Goal: Check status: Check status

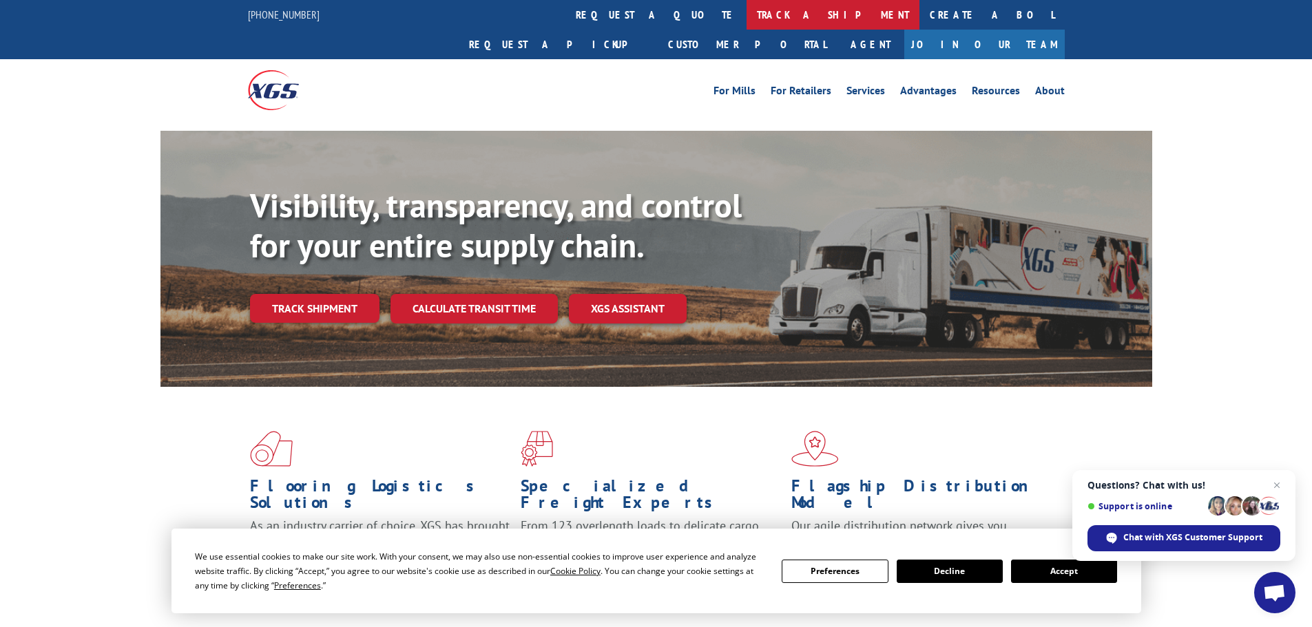
click at [746, 18] on link "track a shipment" at bounding box center [832, 15] width 173 height 30
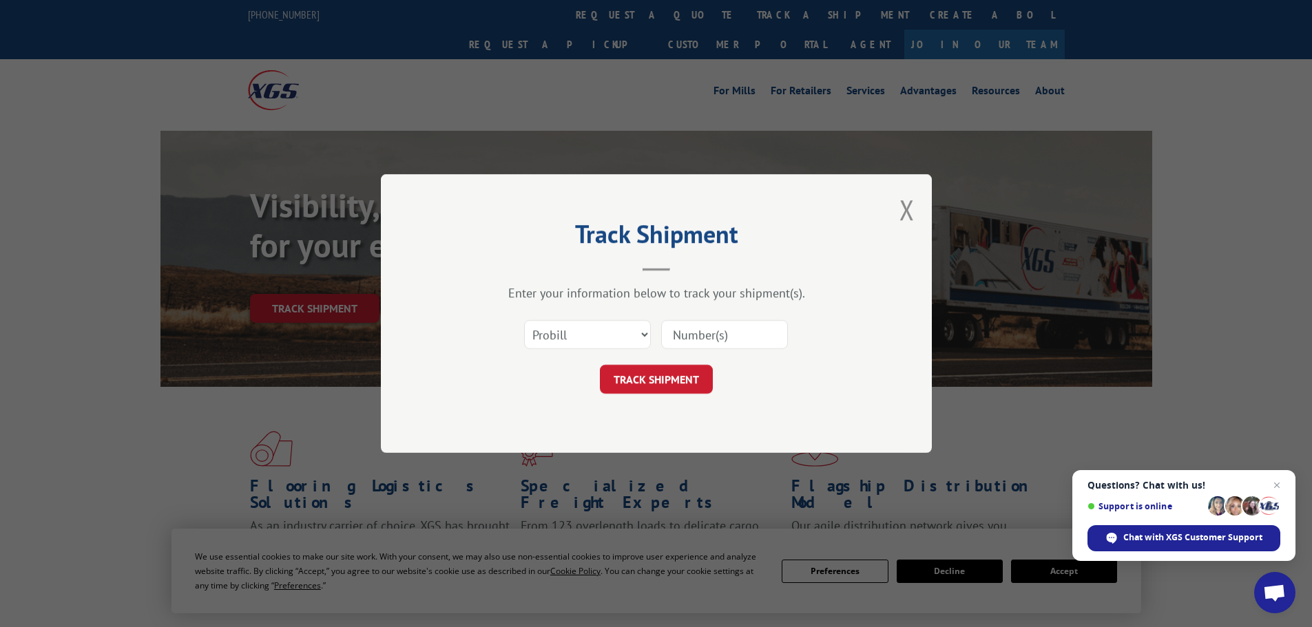
click at [705, 333] on input at bounding box center [724, 334] width 127 height 29
paste input "17638821"
type input "17638821"
click at [676, 377] on button "TRACK SHIPMENT" at bounding box center [656, 379] width 113 height 29
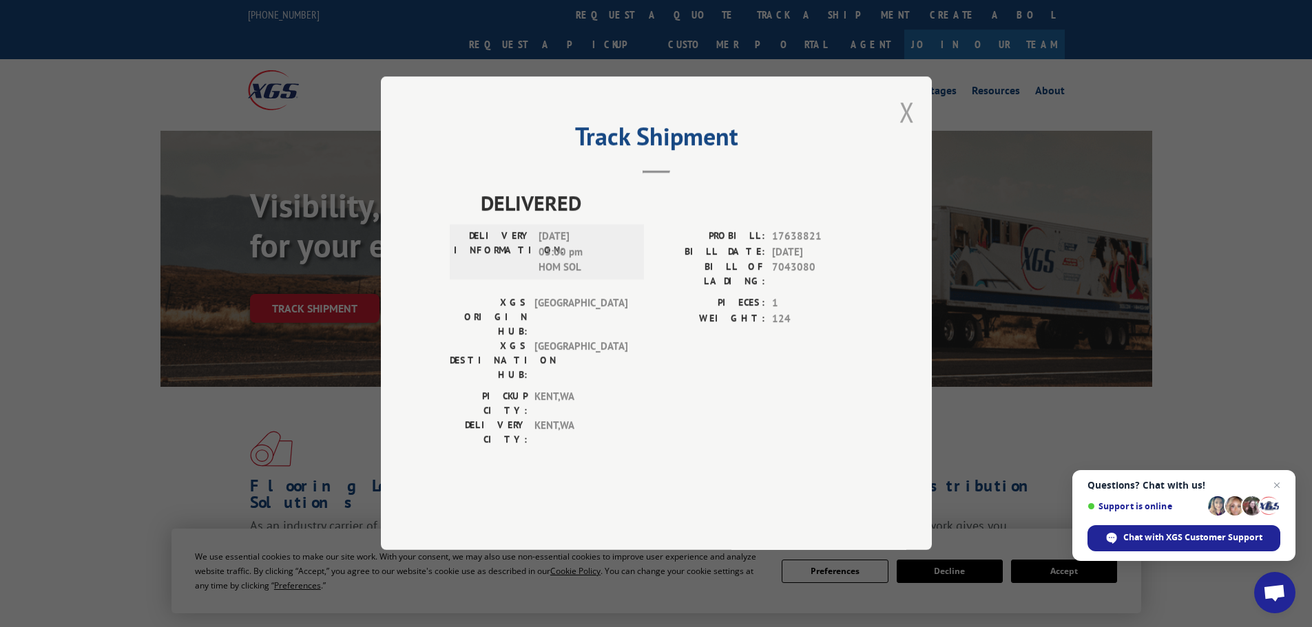
click at [909, 130] on button "Close modal" at bounding box center [906, 112] width 15 height 36
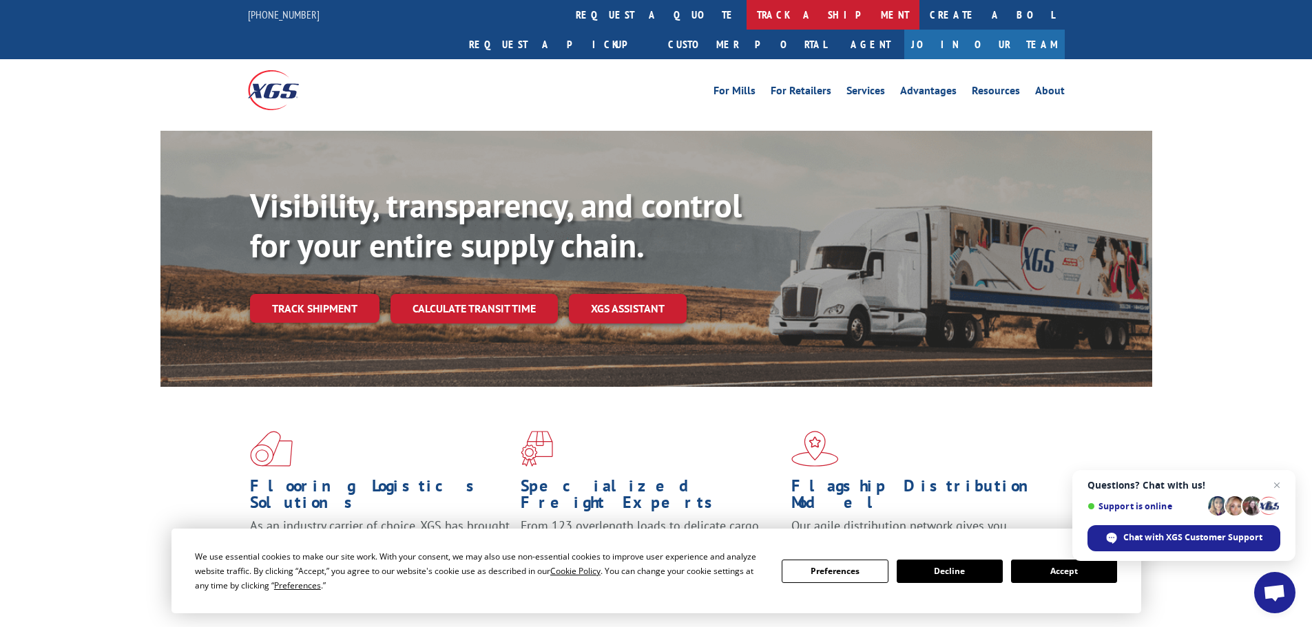
click at [746, 14] on link "track a shipment" at bounding box center [832, 15] width 173 height 30
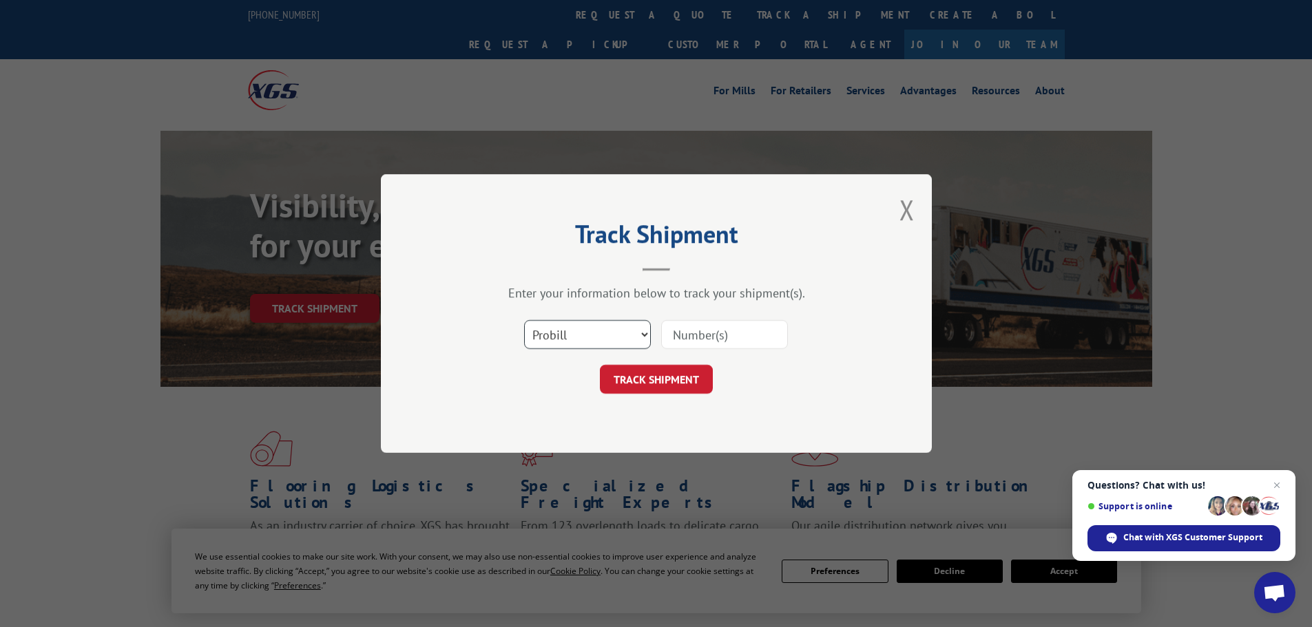
click at [565, 333] on select "Select category... Probill BOL PO" at bounding box center [587, 334] width 127 height 29
select select "bol"
click at [524, 320] on select "Select category... Probill BOL PO" at bounding box center [587, 334] width 127 height 29
click at [698, 332] on input at bounding box center [724, 334] width 127 height 29
paste input "5443226"
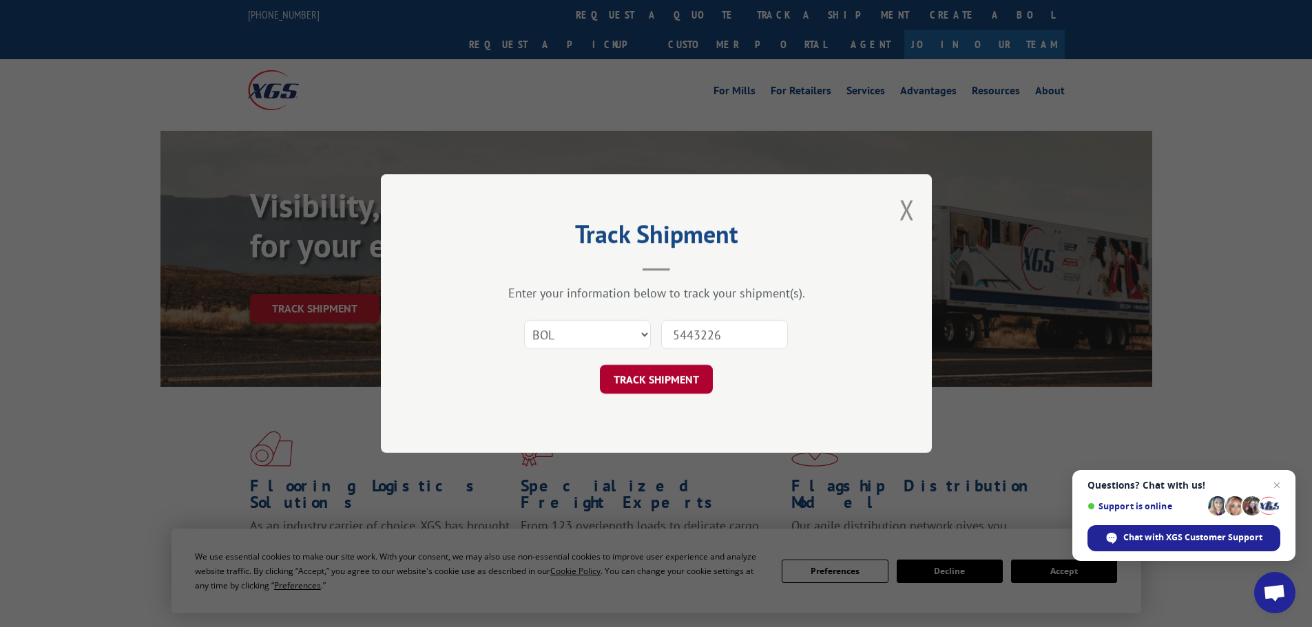
type input "5443226"
click at [673, 377] on button "TRACK SHIPMENT" at bounding box center [656, 379] width 113 height 29
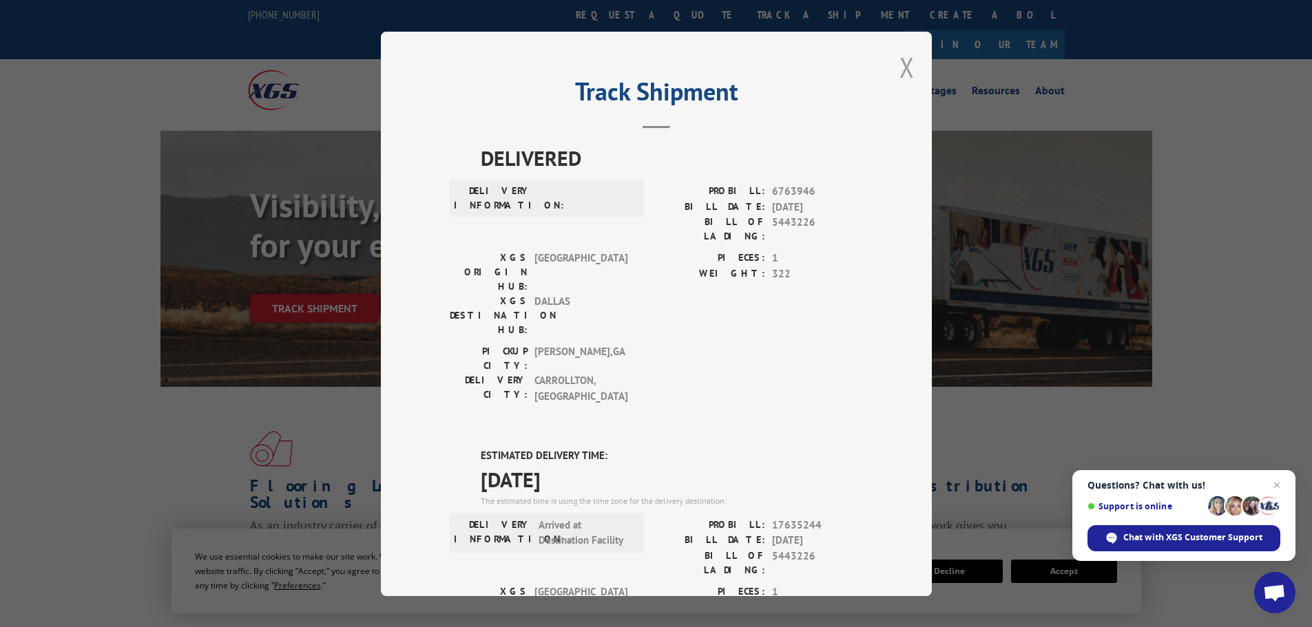
click at [901, 65] on button "Close modal" at bounding box center [906, 67] width 15 height 36
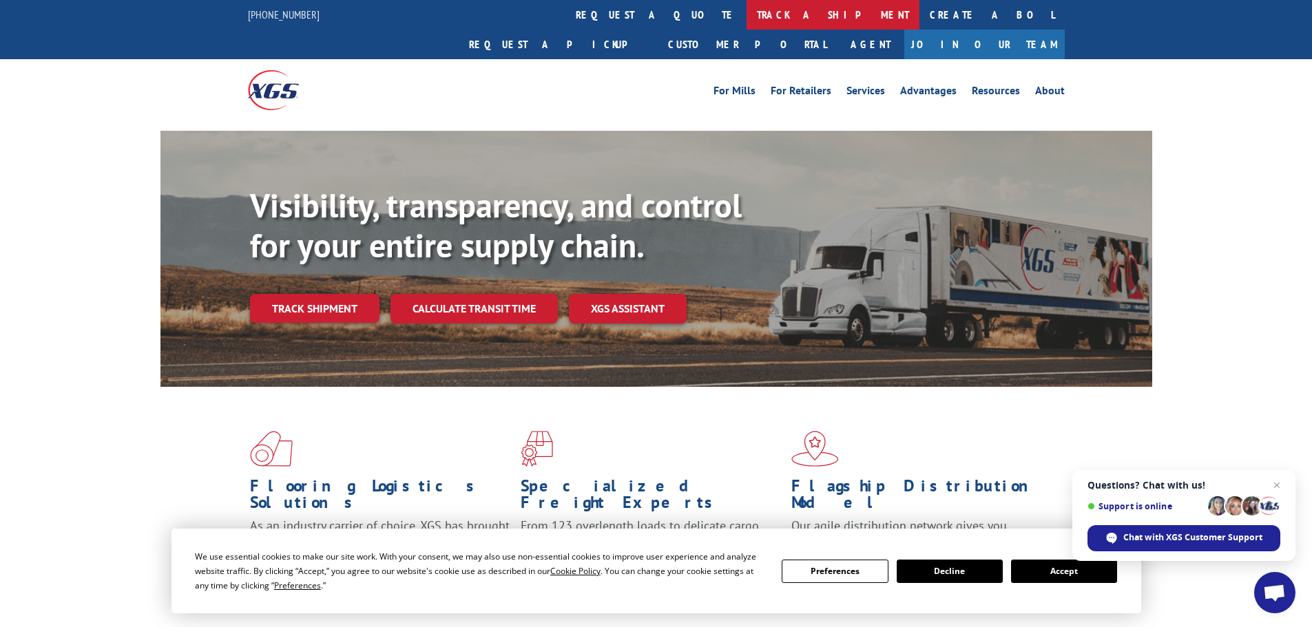
click at [746, 12] on link "track a shipment" at bounding box center [832, 15] width 173 height 30
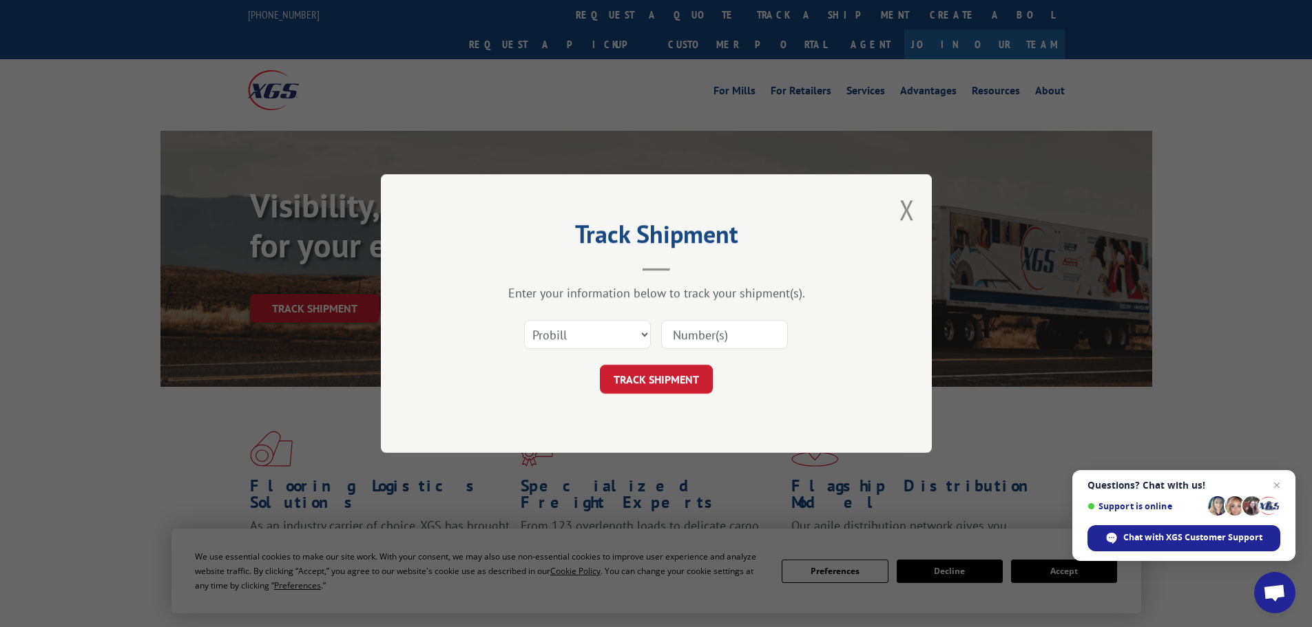
click at [733, 336] on input at bounding box center [724, 334] width 127 height 29
paste input "17477580"
type input "17477580"
click at [662, 377] on button "TRACK SHIPMENT" at bounding box center [656, 379] width 113 height 29
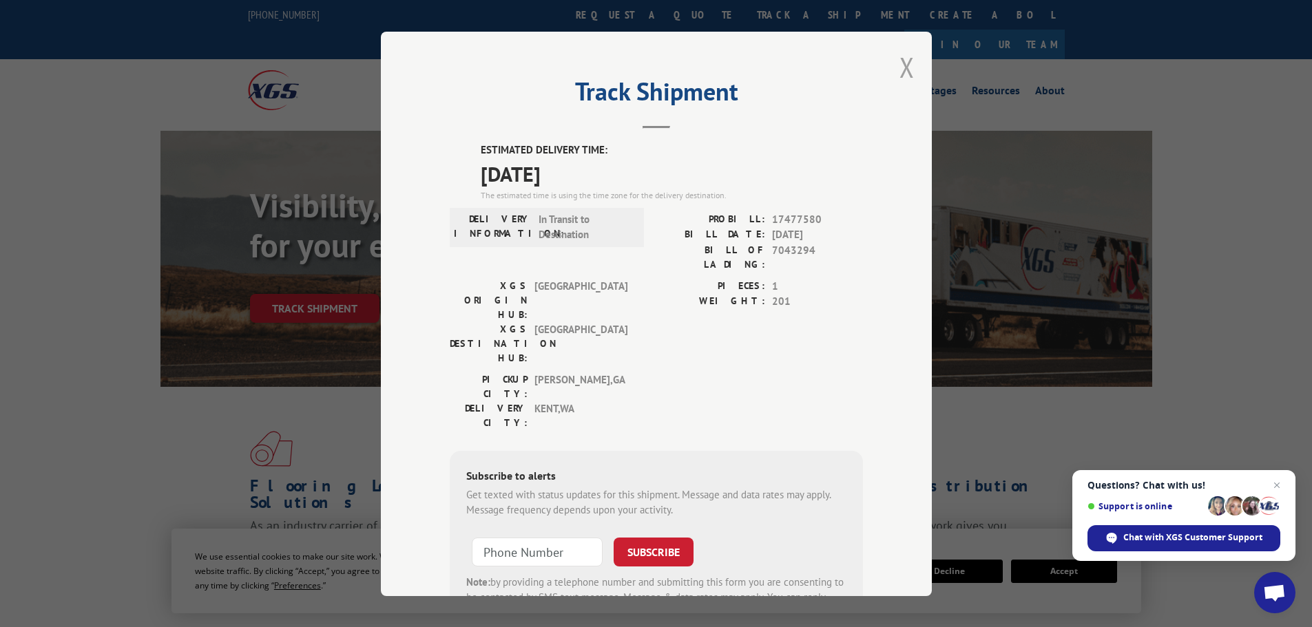
click at [901, 69] on button "Close modal" at bounding box center [906, 67] width 15 height 36
